Goal: Task Accomplishment & Management: Complete application form

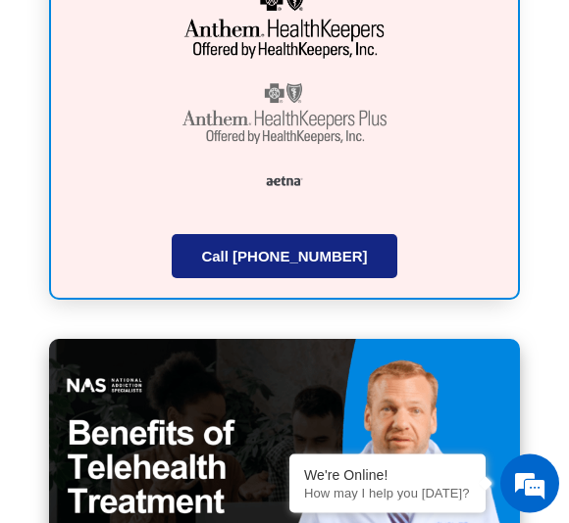
scroll to position [8352, 0]
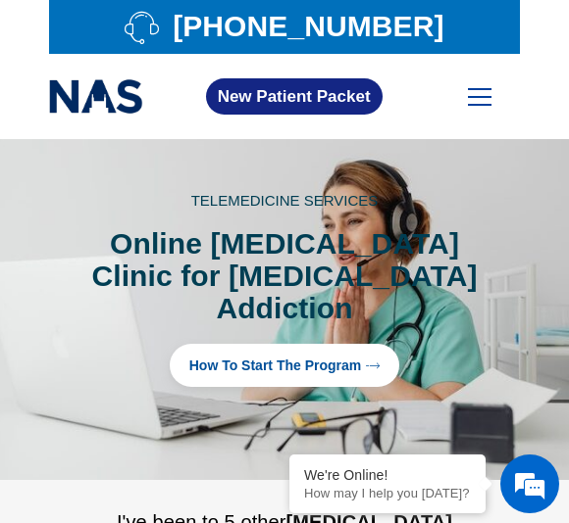
click at [215, 359] on span "How to Start the program" at bounding box center [275, 366] width 173 height 14
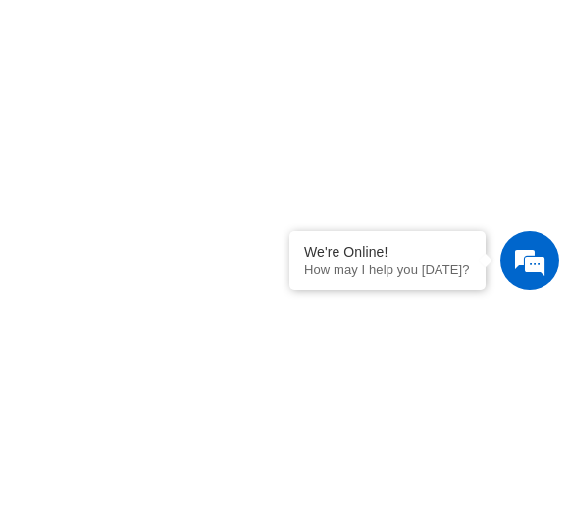
scroll to position [1046, 0]
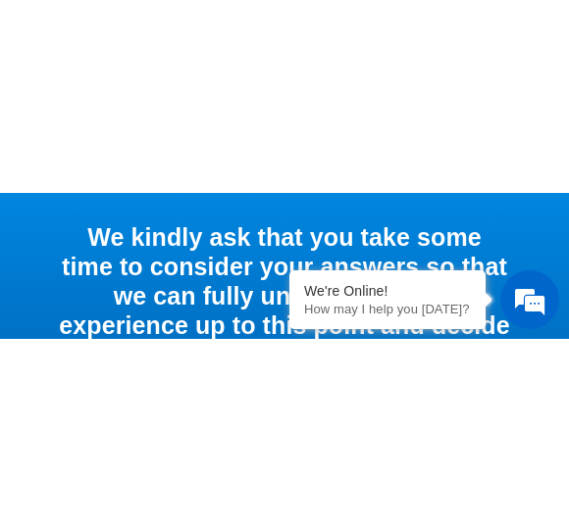
scroll to position [1499, 0]
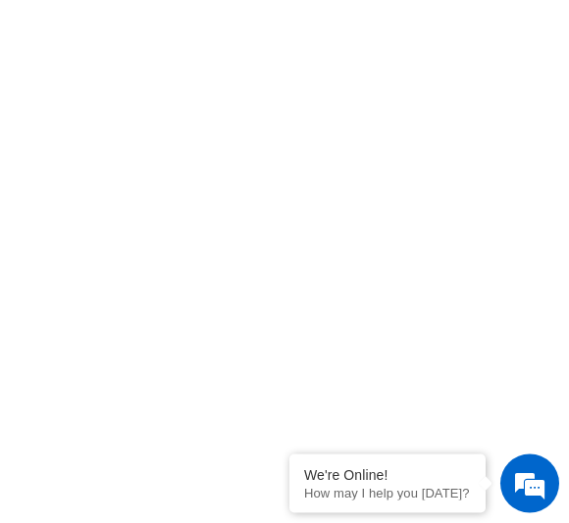
scroll to position [560, 0]
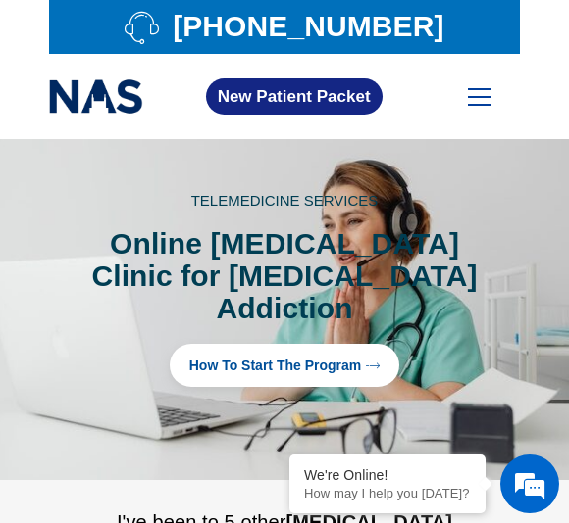
click at [473, 88] on span at bounding box center [480, 89] width 24 height 2
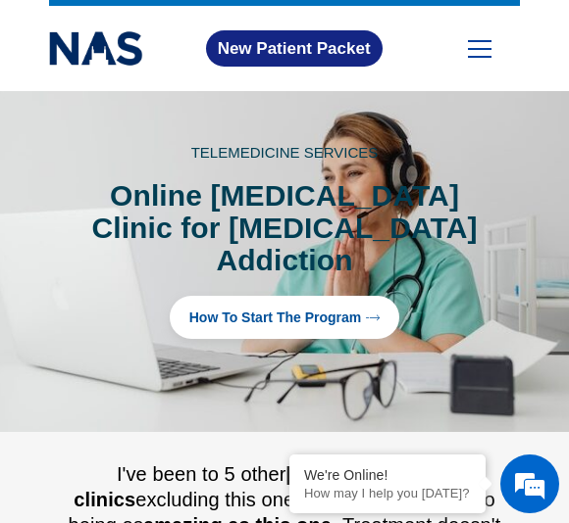
scroll to position [28, 0]
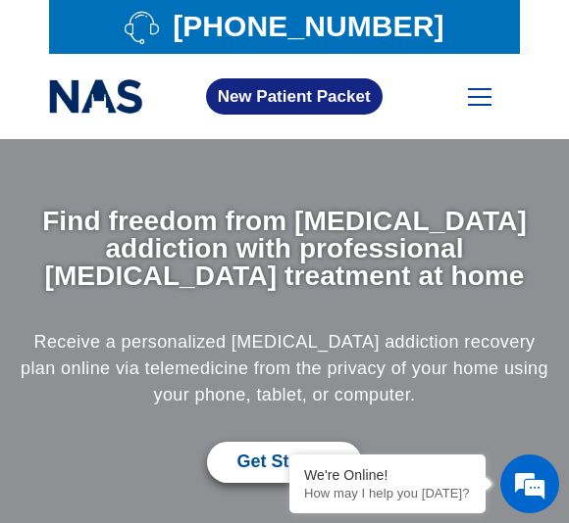
click at [293, 429] on div "Receive a personalized opioid addiction recovery plan online via telemedicine f…" at bounding box center [284, 385] width 539 height 113
click at [242, 463] on span "Get Started" at bounding box center [283, 463] width 95 height 22
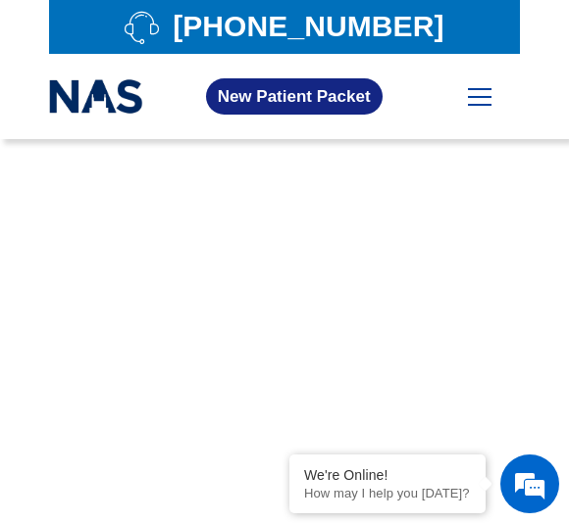
click at [450, 91] on div "Home About Us Our Mission Online Suboxone Clinic Our Location Tennessee Our Tre…" at bounding box center [479, 97] width 71 height 56
click at [475, 102] on label at bounding box center [480, 97] width 24 height 18
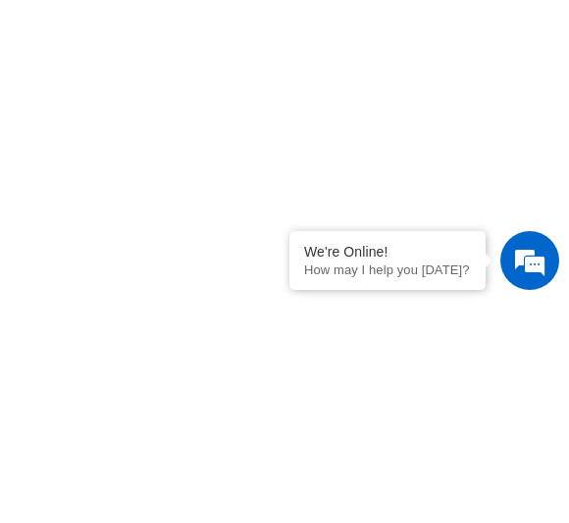
scroll to position [1010, 0]
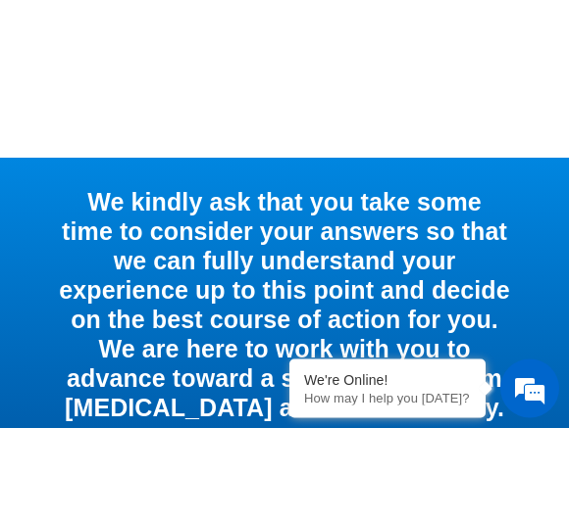
scroll to position [1534, 0]
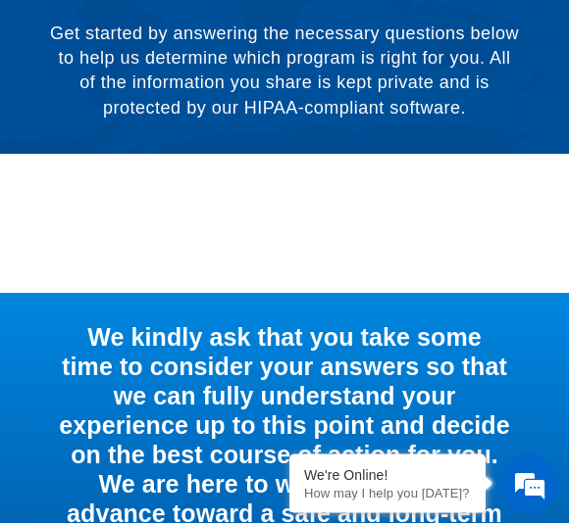
scroll to position [227, 0]
